Goal: Find specific page/section: Find specific page/section

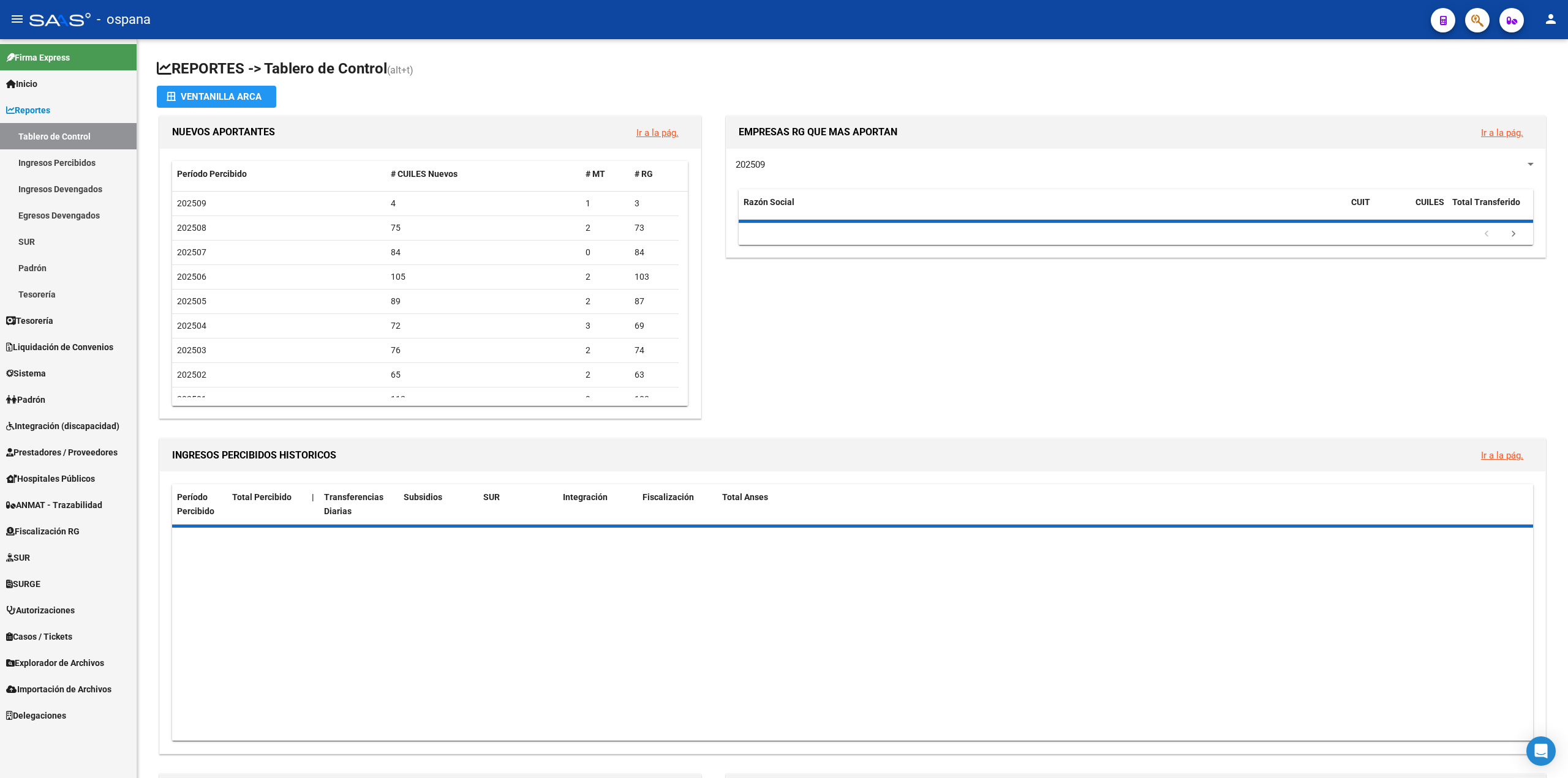
click at [75, 450] on span "Prestadores / Proveedores" at bounding box center [62, 452] width 112 height 14
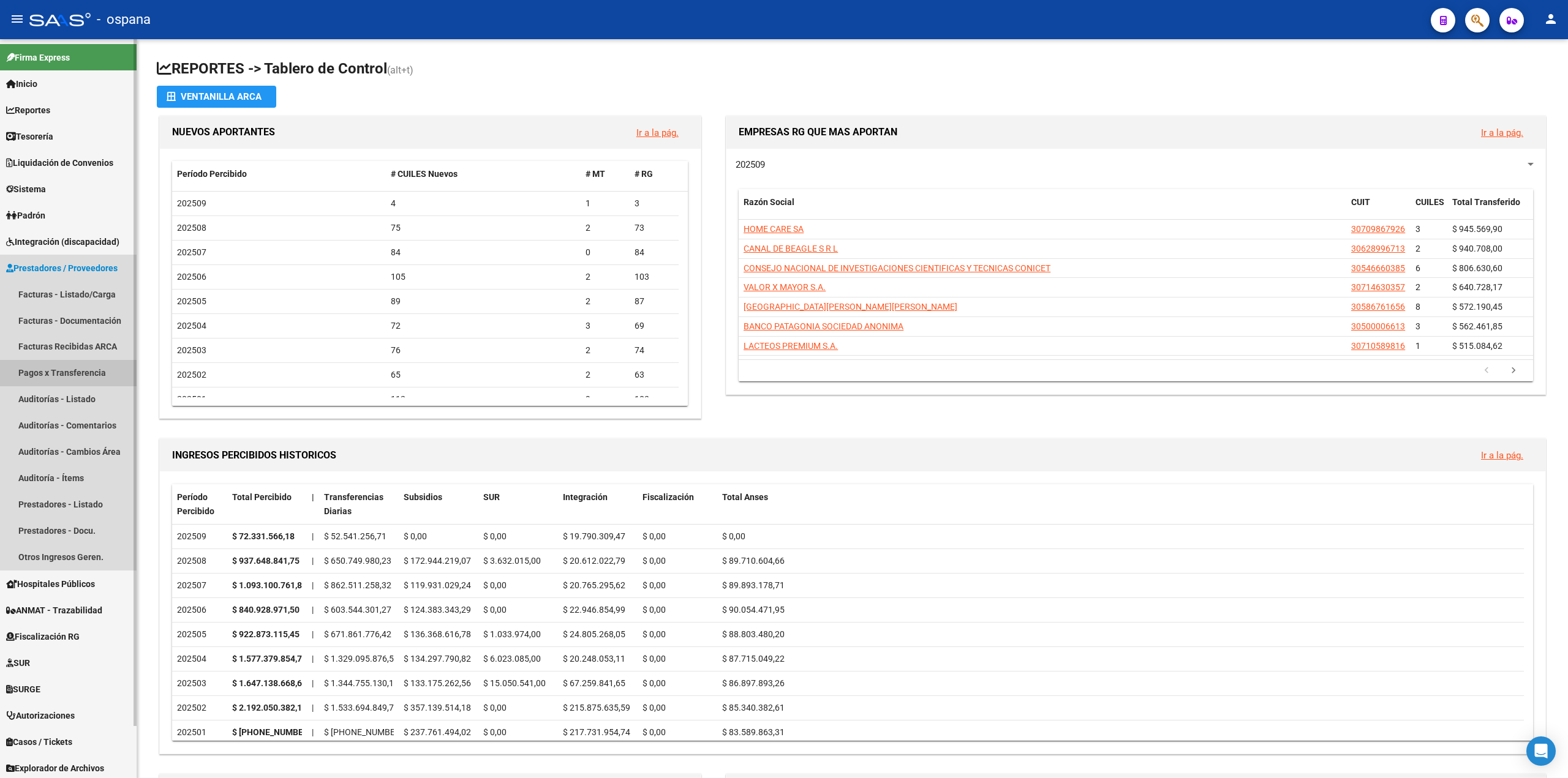
click at [64, 378] on link "Pagos x Transferencia" at bounding box center [68, 373] width 136 height 26
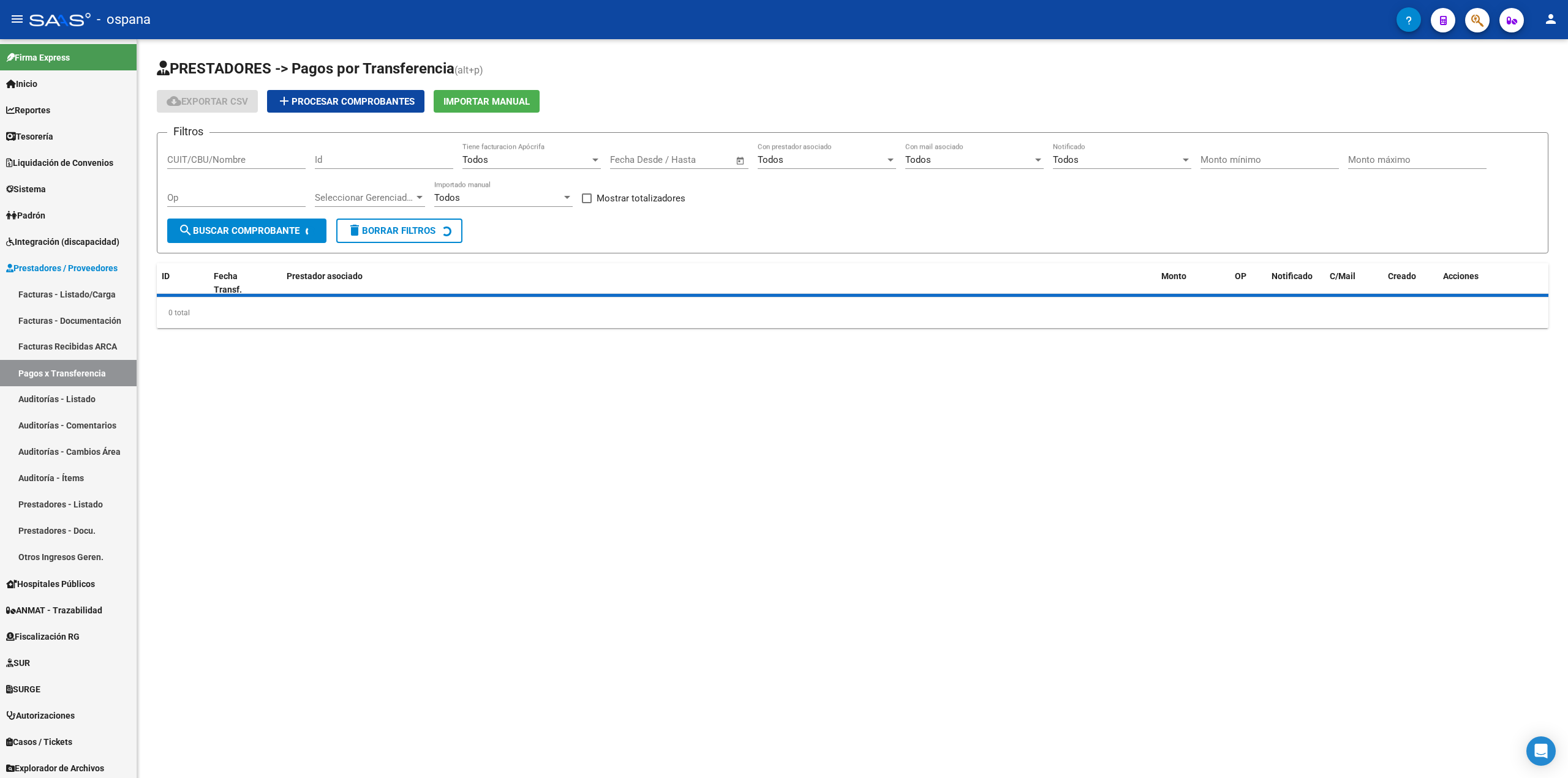
click at [251, 158] on input "CUIT/CBU/Nombre" at bounding box center [236, 160] width 138 height 11
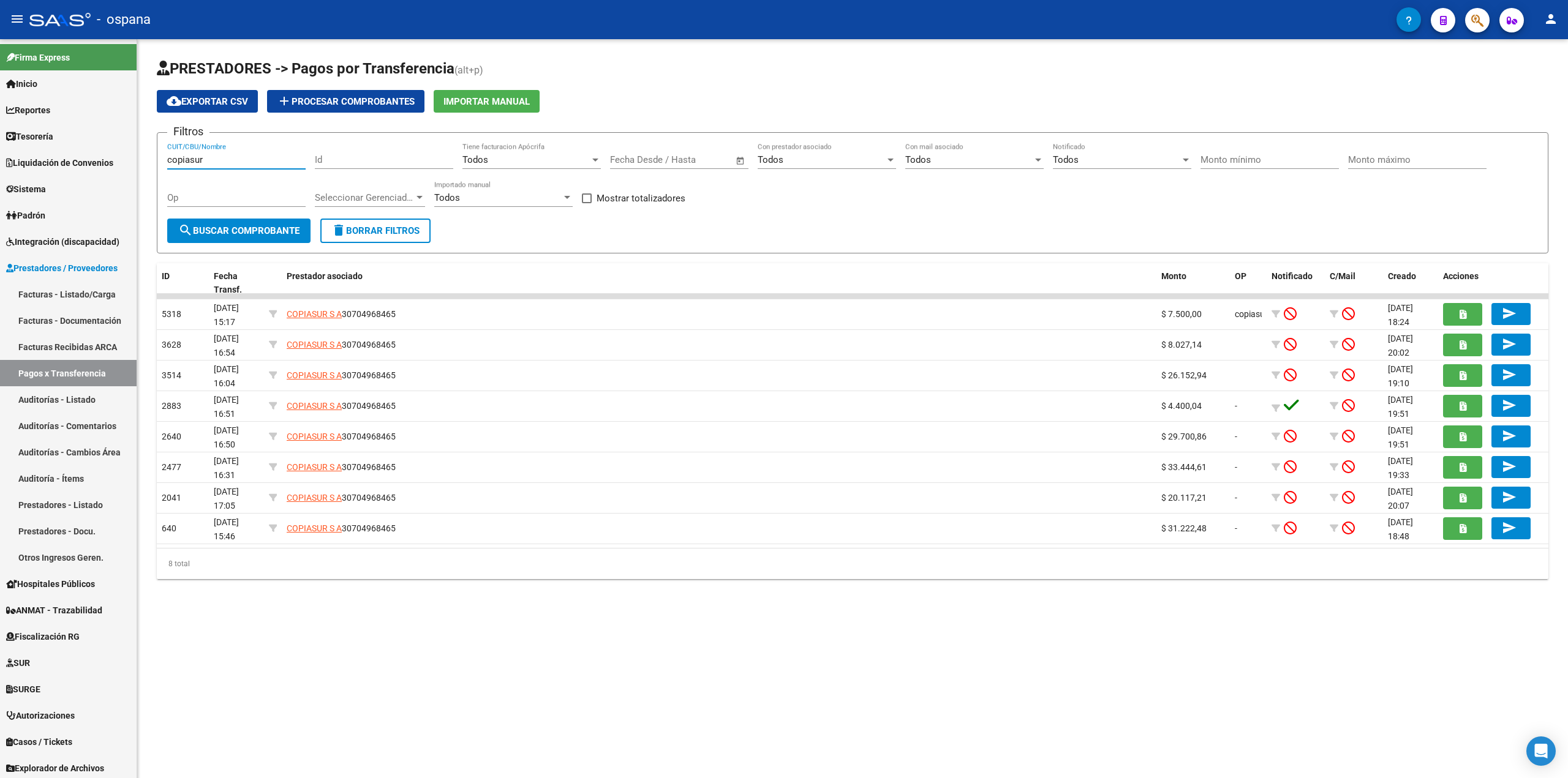
type input "copiasur"
click at [383, 226] on span "delete Borrar Filtros" at bounding box center [375, 231] width 88 height 11
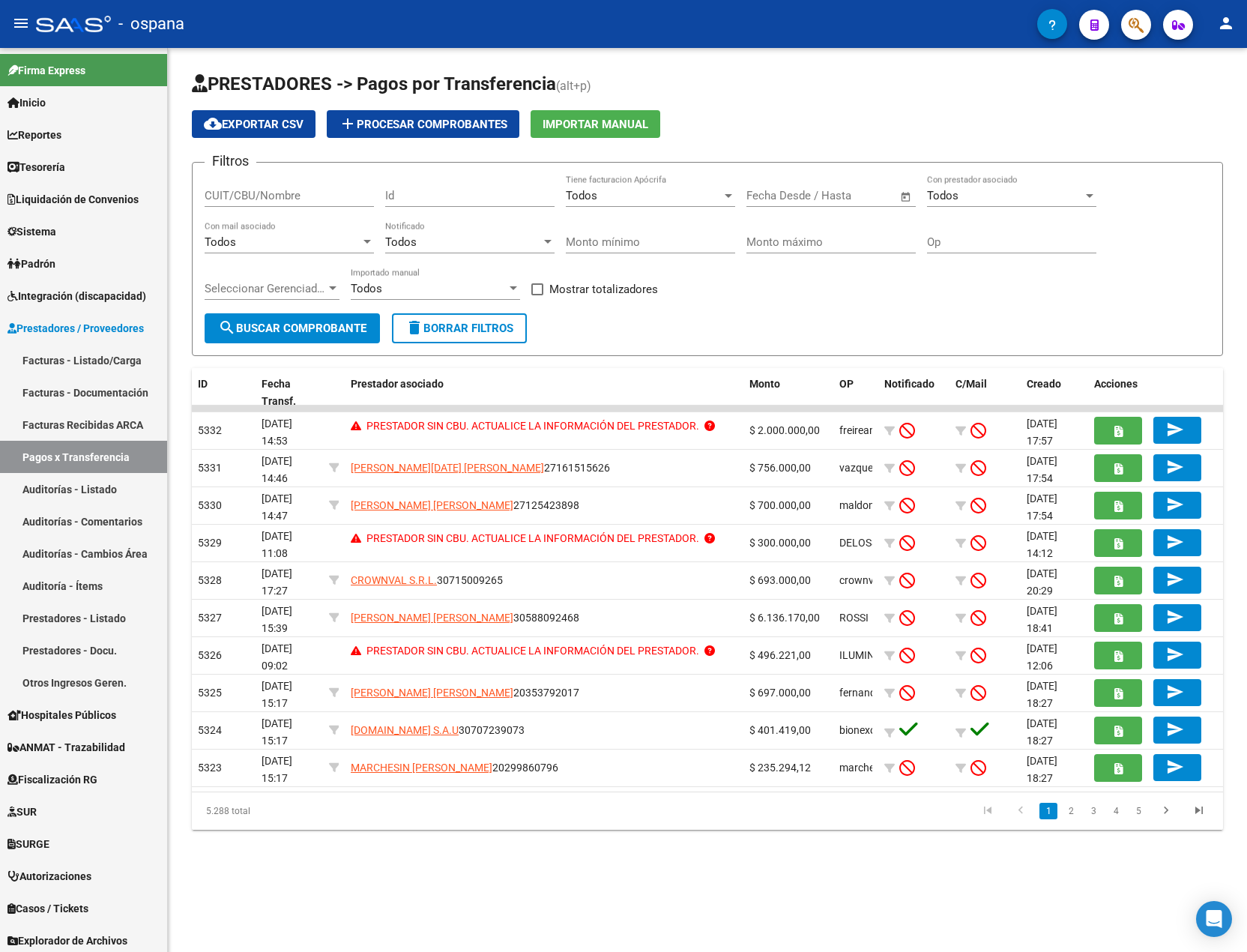
click at [259, 324] on span "search Buscar Comprobante" at bounding box center [293, 328] width 148 height 13
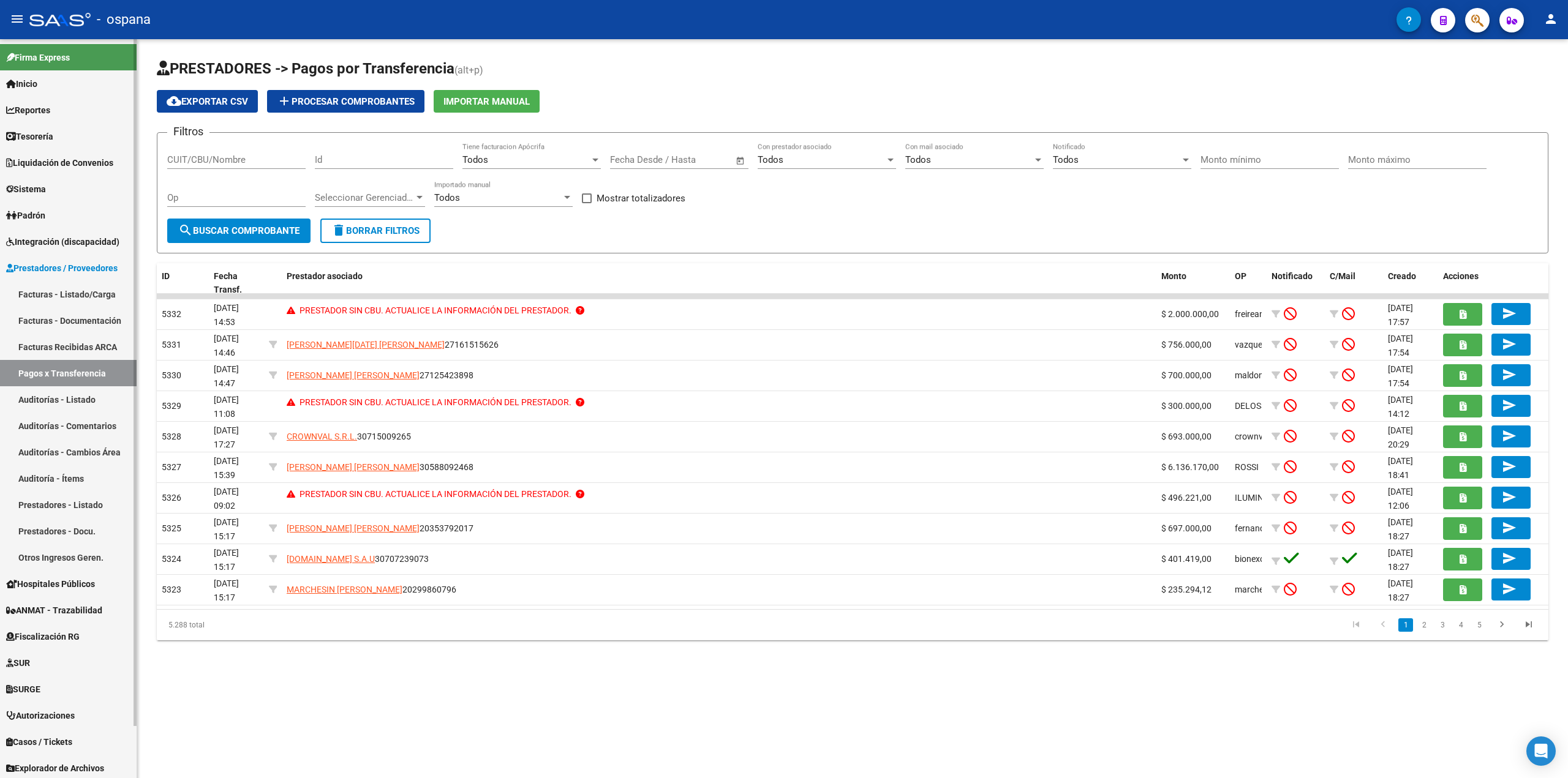
click at [48, 156] on span "Liquidación de Convenios" at bounding box center [60, 163] width 107 height 14
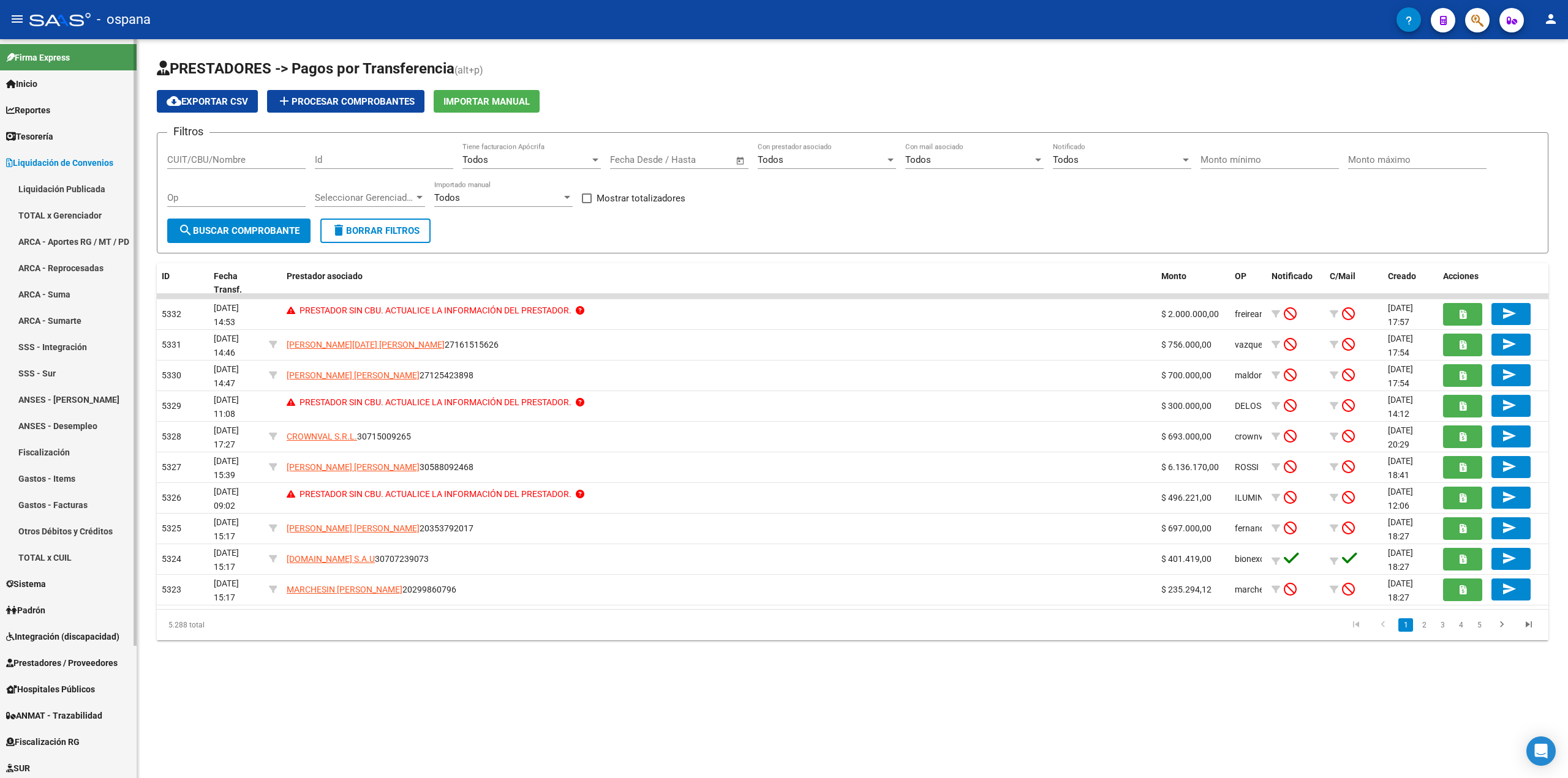
click at [54, 232] on link "ARCA - Aportes RG / MT / PD" at bounding box center [68, 242] width 136 height 26
